Goal: Use online tool/utility: Utilize a website feature to perform a specific function

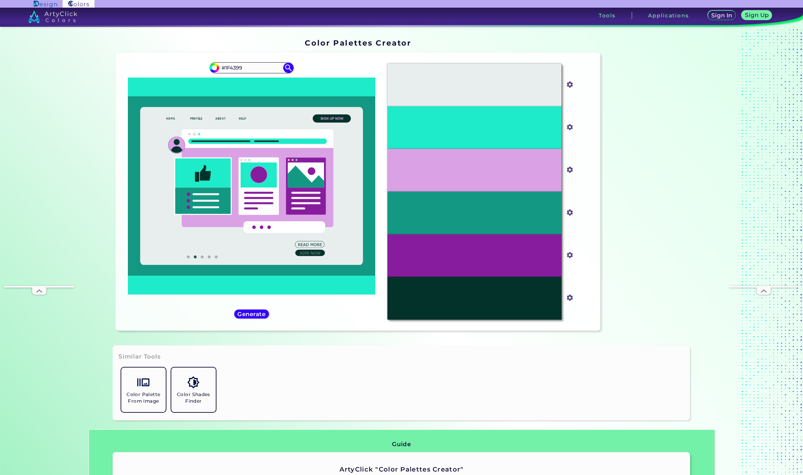
type input "#1F4399"
type input "#1f4399"
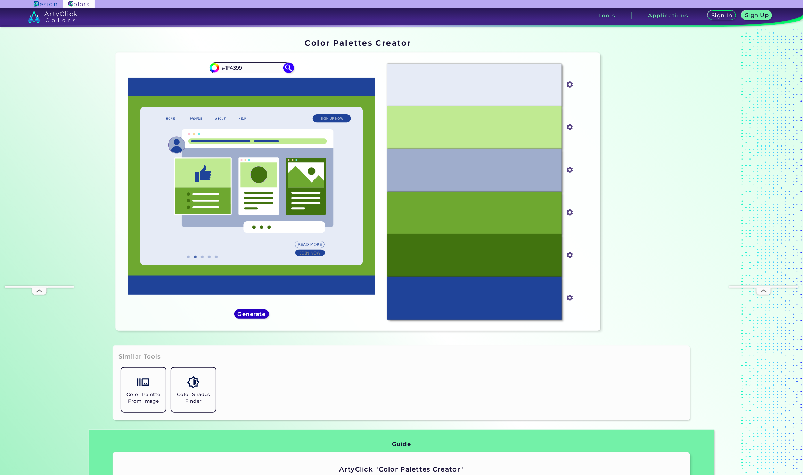
click at [254, 312] on h5 "Generate" at bounding box center [251, 313] width 25 height 5
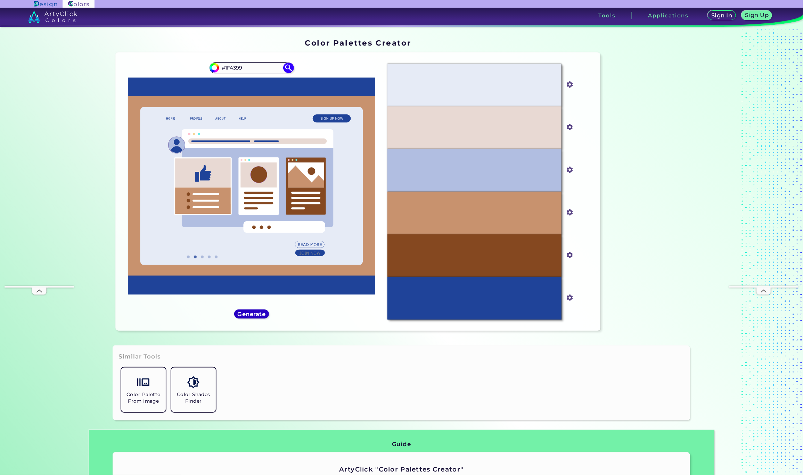
click at [254, 314] on h5 "Generate" at bounding box center [251, 313] width 25 height 5
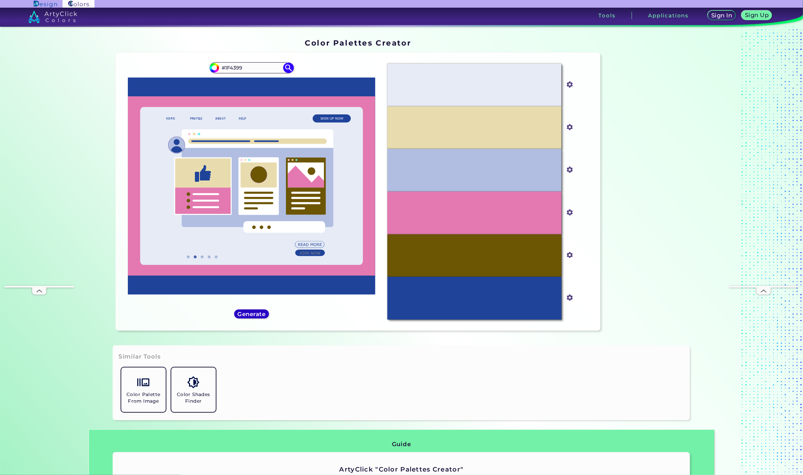
click at [253, 314] on h5 "Generate" at bounding box center [251, 313] width 25 height 5
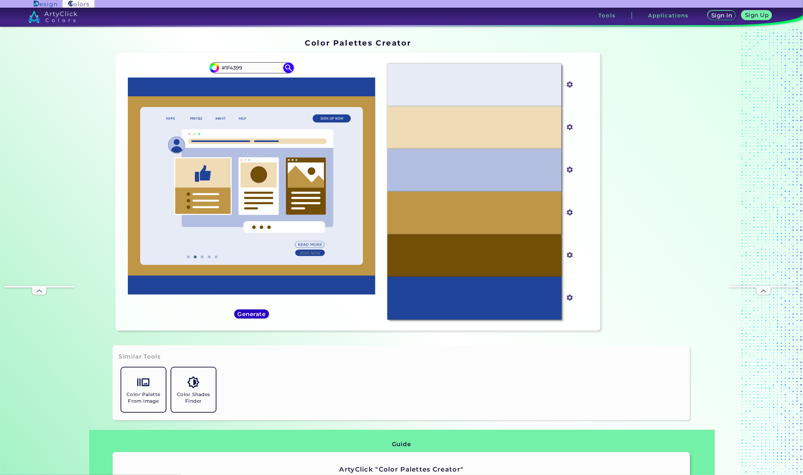
click at [253, 314] on h5 "Generate" at bounding box center [251, 313] width 25 height 5
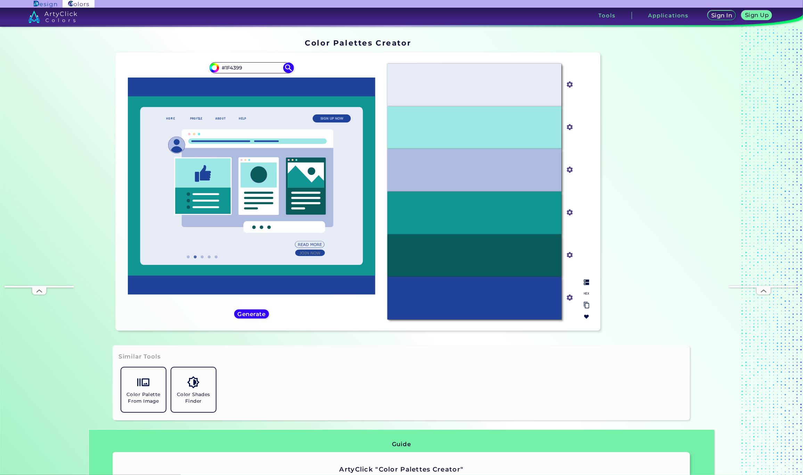
click at [462, 213] on div "#109593" at bounding box center [474, 212] width 174 height 43
click at [569, 214] on input "#109593" at bounding box center [568, 211] width 9 height 9
click at [537, 208] on div "#109593" at bounding box center [474, 212] width 174 height 43
click at [584, 293] on img at bounding box center [587, 294] width 6 height 6
drag, startPoint x: 488, startPoint y: 212, endPoint x: 446, endPoint y: 212, distance: 42.0
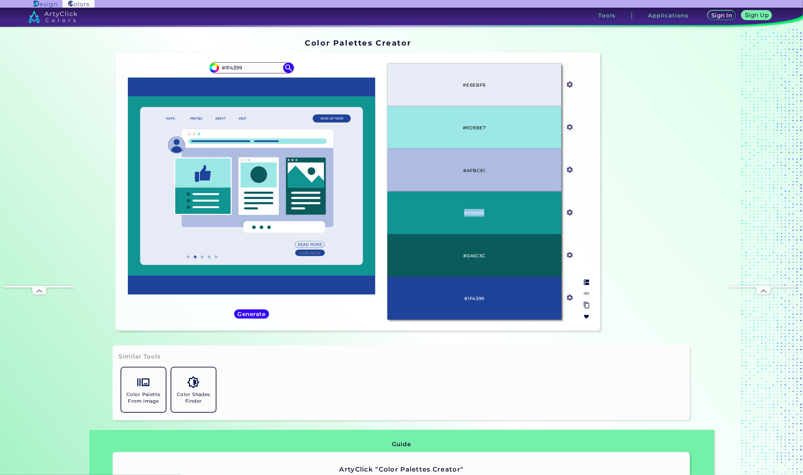
click at [446, 212] on div "#109593" at bounding box center [474, 212] width 174 height 43
copy p "#109593"
click at [473, 82] on p "#E6EBF6" at bounding box center [474, 85] width 23 height 8
click at [474, 83] on p "#E6EBF6" at bounding box center [474, 85] width 23 height 8
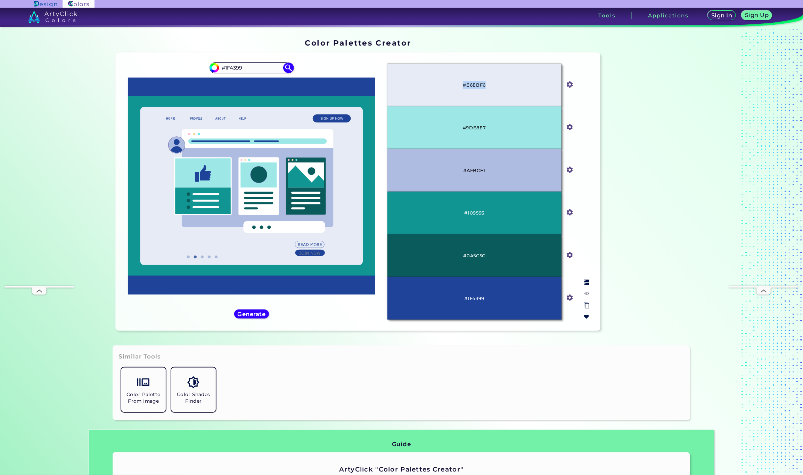
click at [474, 83] on p "#E6EBF6" at bounding box center [474, 85] width 23 height 8
copy p "#E6EBF6"
click at [248, 316] on h5 "Generate" at bounding box center [251, 313] width 25 height 5
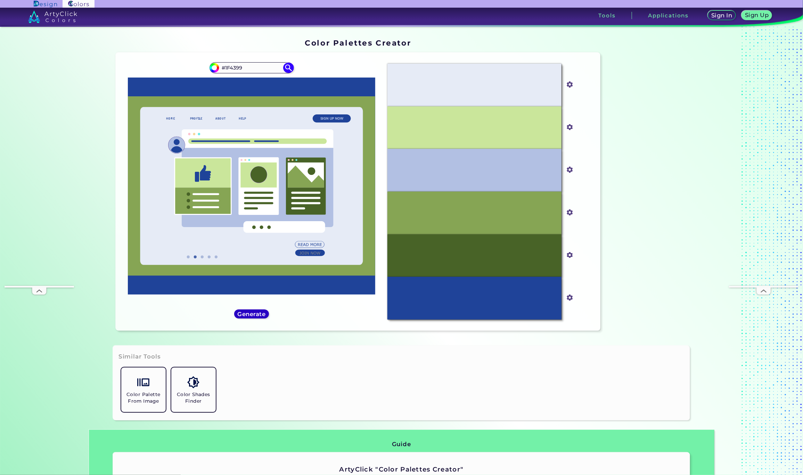
click at [259, 315] on h5 "Generate" at bounding box center [251, 313] width 25 height 5
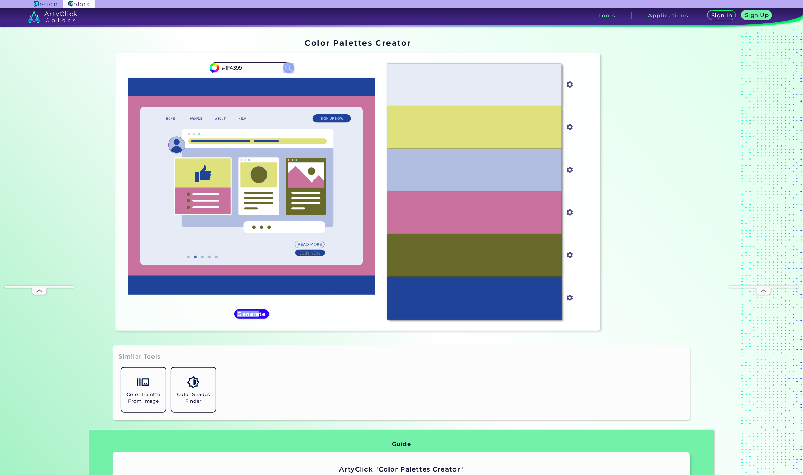
drag, startPoint x: 257, startPoint y: 312, endPoint x: 336, endPoint y: 315, distance: 78.9
click at [336, 315] on div "#1f4399 #1F4399" at bounding box center [251, 191] width 261 height 267
click at [260, 317] on div "Generate" at bounding box center [251, 314] width 31 height 8
click at [259, 313] on h5 "Generate" at bounding box center [251, 313] width 25 height 5
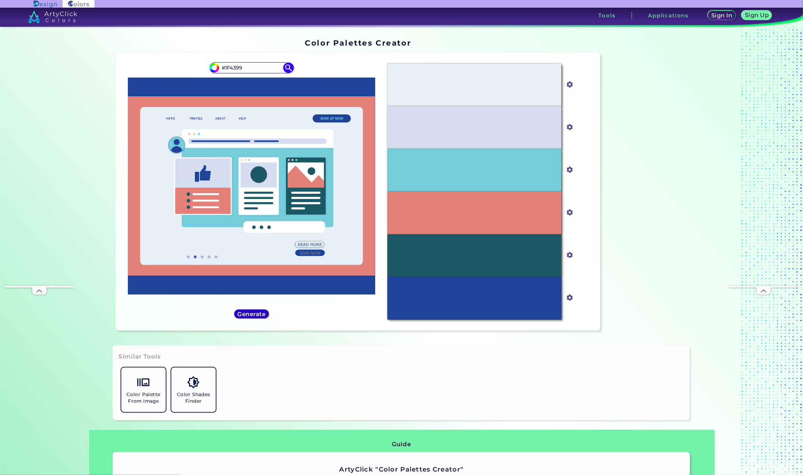
click at [260, 312] on h5 "Generate" at bounding box center [251, 313] width 25 height 5
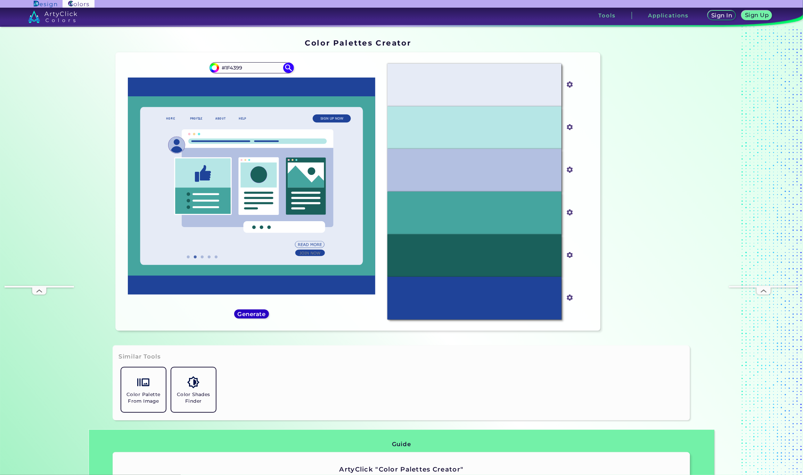
click at [261, 312] on h5 "Generate" at bounding box center [251, 313] width 25 height 5
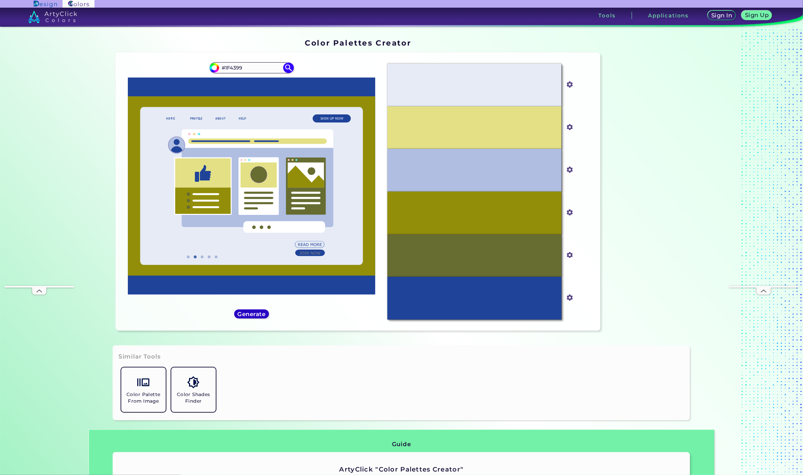
click at [261, 312] on h5 "Generate" at bounding box center [251, 313] width 25 height 5
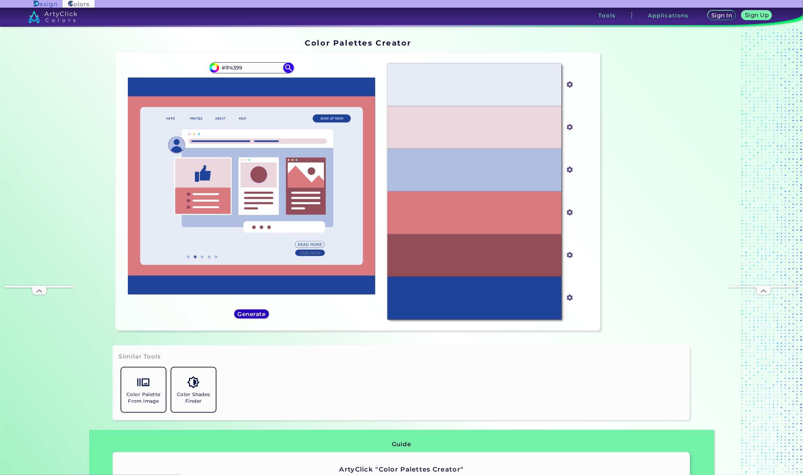
click at [264, 311] on h5 "Generate" at bounding box center [251, 313] width 25 height 5
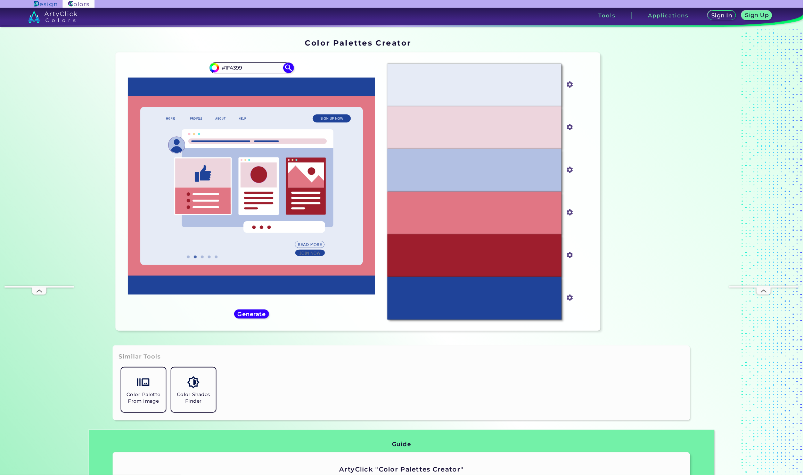
click at [267, 314] on div "#1f4399 #1F4399" at bounding box center [251, 191] width 261 height 267
click at [259, 314] on h5 "Generate" at bounding box center [251, 313] width 25 height 5
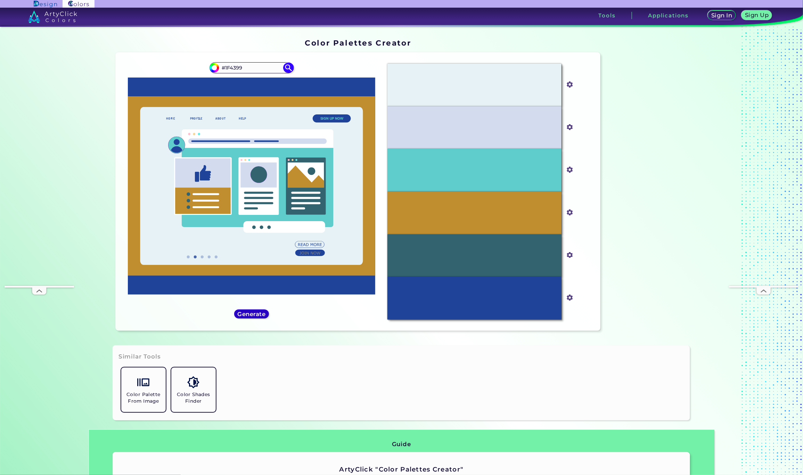
click at [259, 314] on h5 "Generate" at bounding box center [251, 313] width 25 height 5
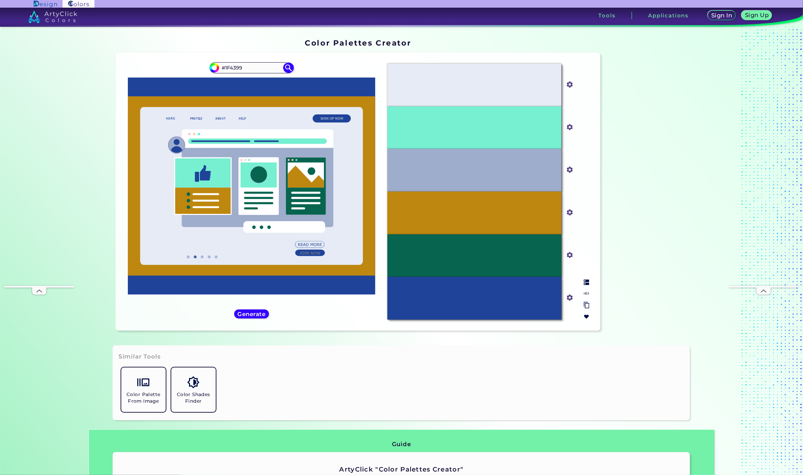
click at [586, 295] on img at bounding box center [587, 294] width 6 height 6
click at [239, 316] on h5 "Generate" at bounding box center [251, 313] width 25 height 5
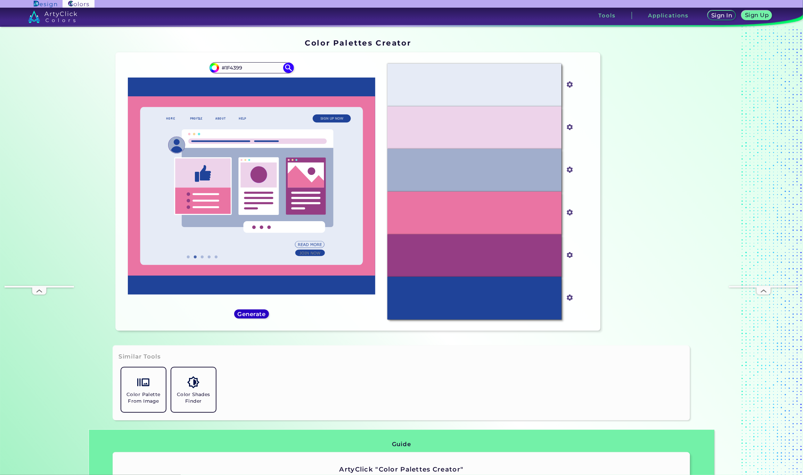
click at [261, 315] on h5 "Generate" at bounding box center [251, 313] width 25 height 5
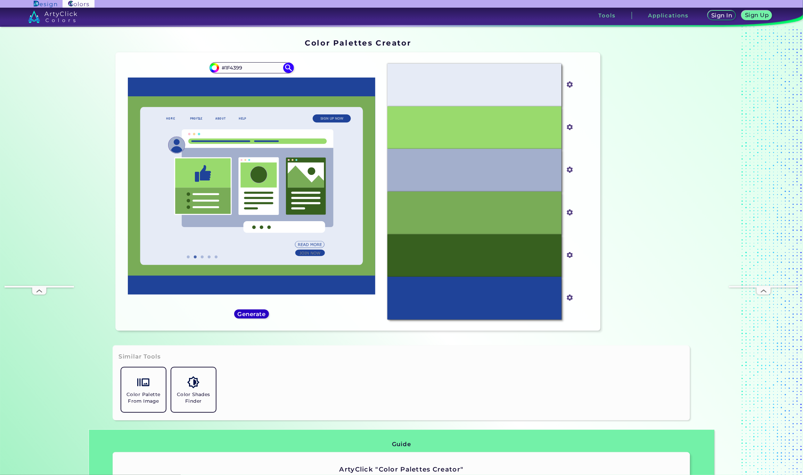
click at [261, 315] on h5 "Generate" at bounding box center [251, 313] width 25 height 5
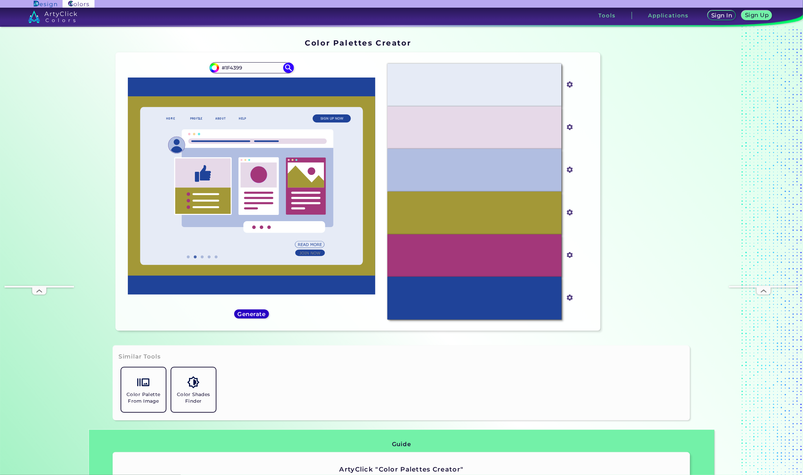
click at [252, 313] on h5 "Generate" at bounding box center [251, 313] width 25 height 5
